Goal: Information Seeking & Learning: Learn about a topic

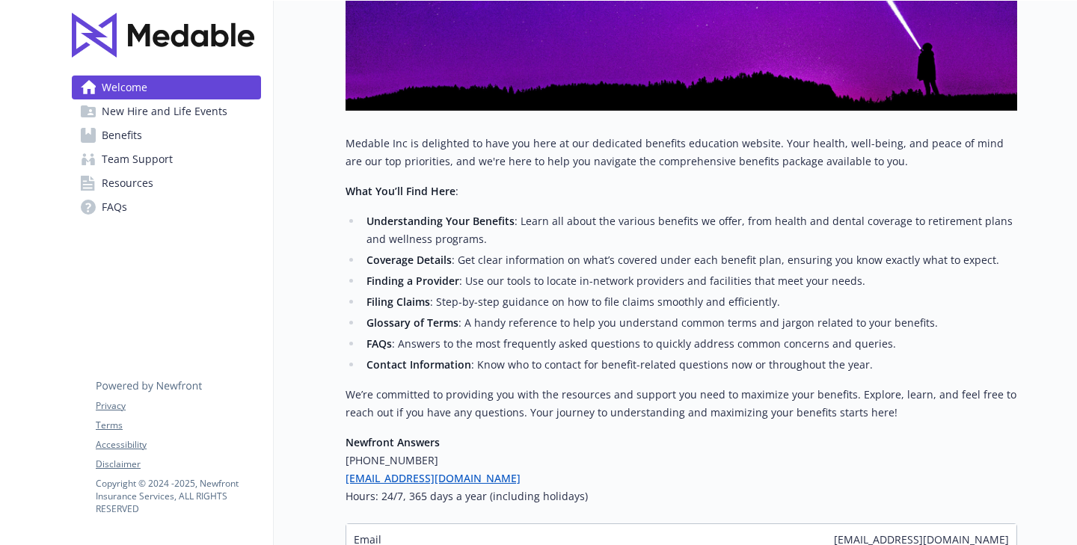
scroll to position [248, 0]
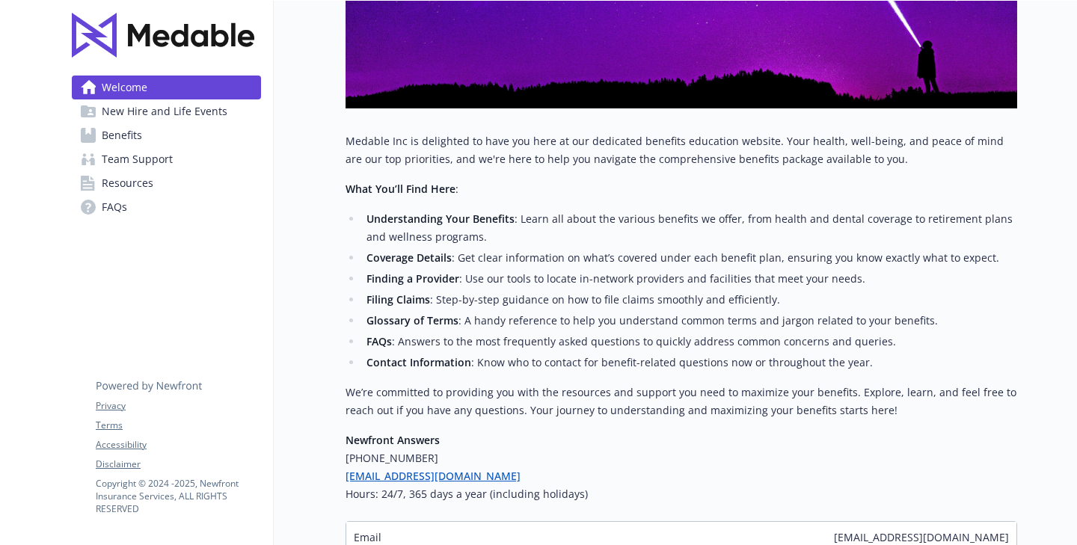
click at [194, 127] on link "Benefits" at bounding box center [166, 135] width 189 height 24
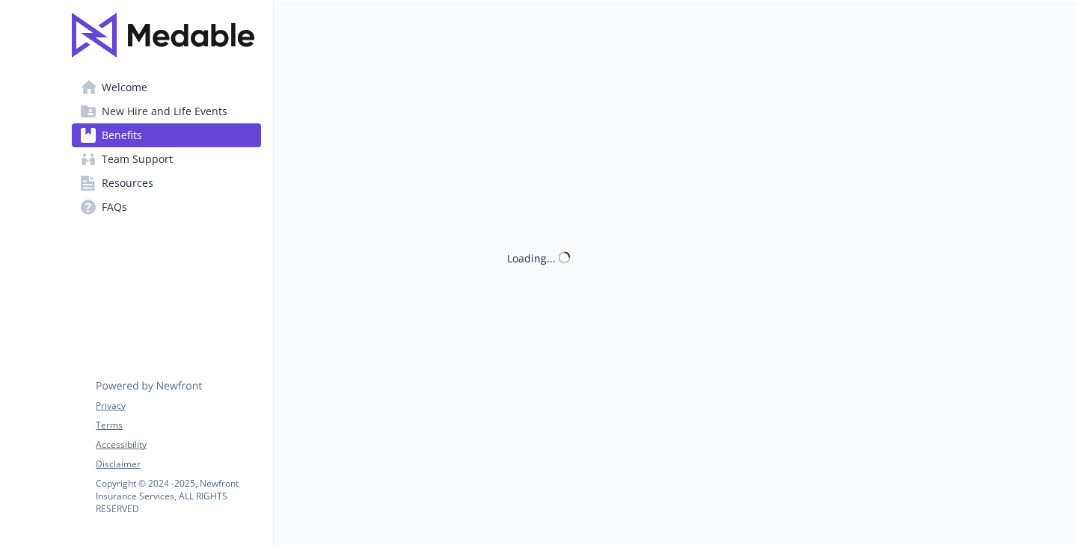
scroll to position [248, 0]
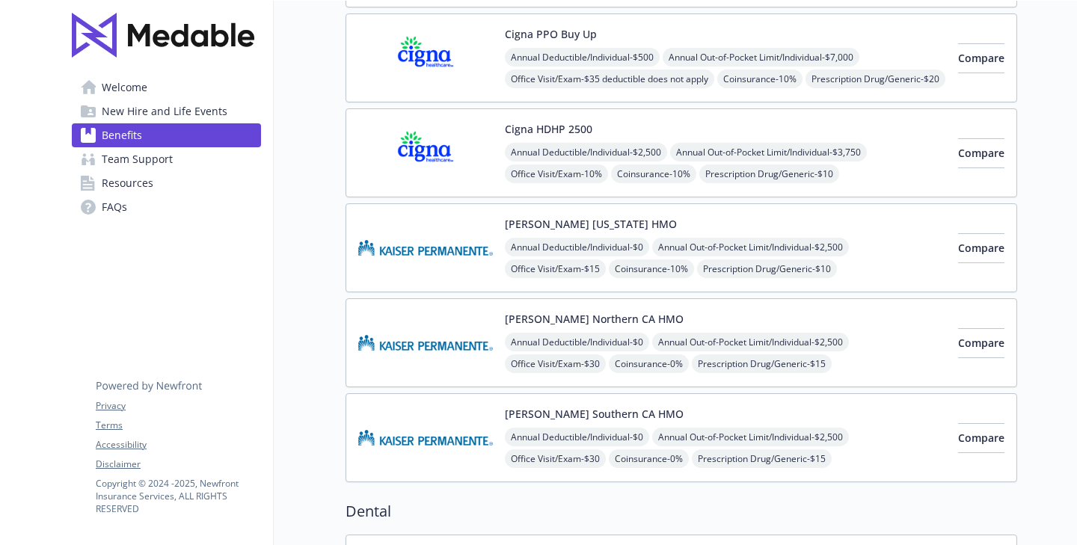
click at [200, 109] on span "New Hire and Life Events" at bounding box center [165, 111] width 126 height 24
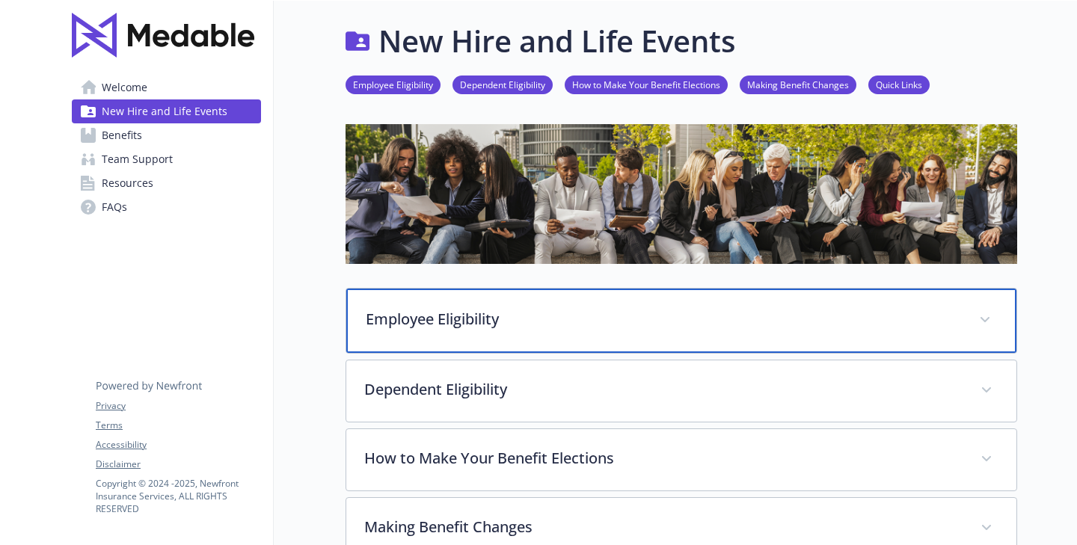
click at [455, 325] on p "Employee Eligibility" at bounding box center [663, 319] width 595 height 22
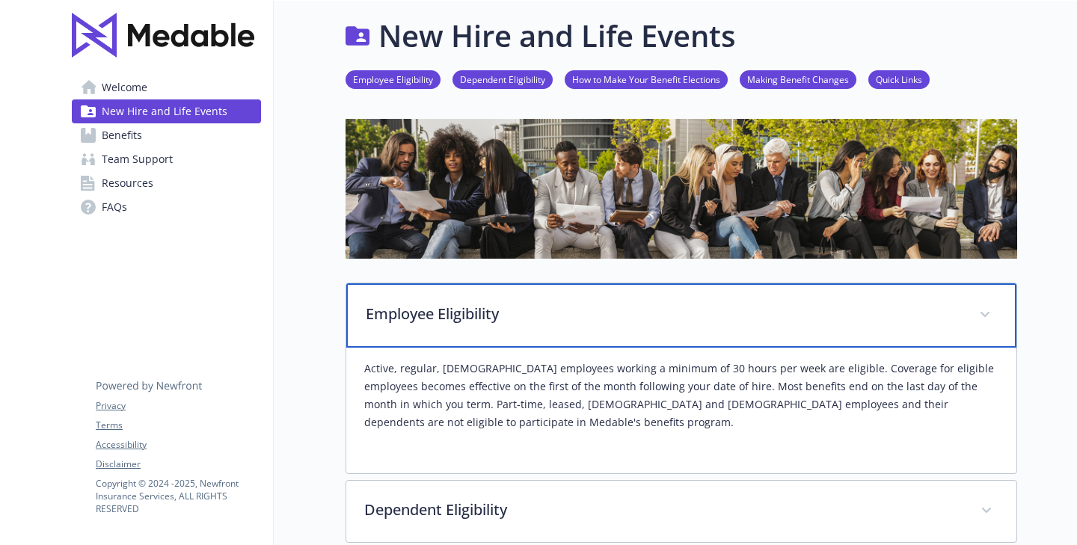
scroll to position [8, 0]
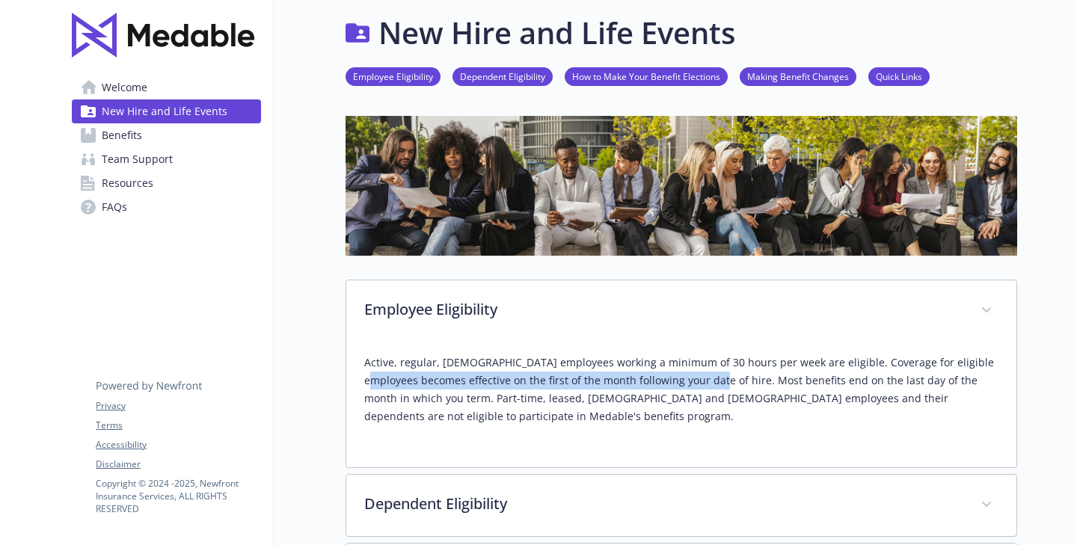
drag, startPoint x: 364, startPoint y: 385, endPoint x: 706, endPoint y: 381, distance: 341.8
click at [706, 381] on p "Active, regular, [DEMOGRAPHIC_DATA] employees working a minimum of 30 hours per…" at bounding box center [681, 390] width 634 height 72
copy p "becomes effective on the first of the month following your date of hire"
